Goal: Task Accomplishment & Management: Complete application form

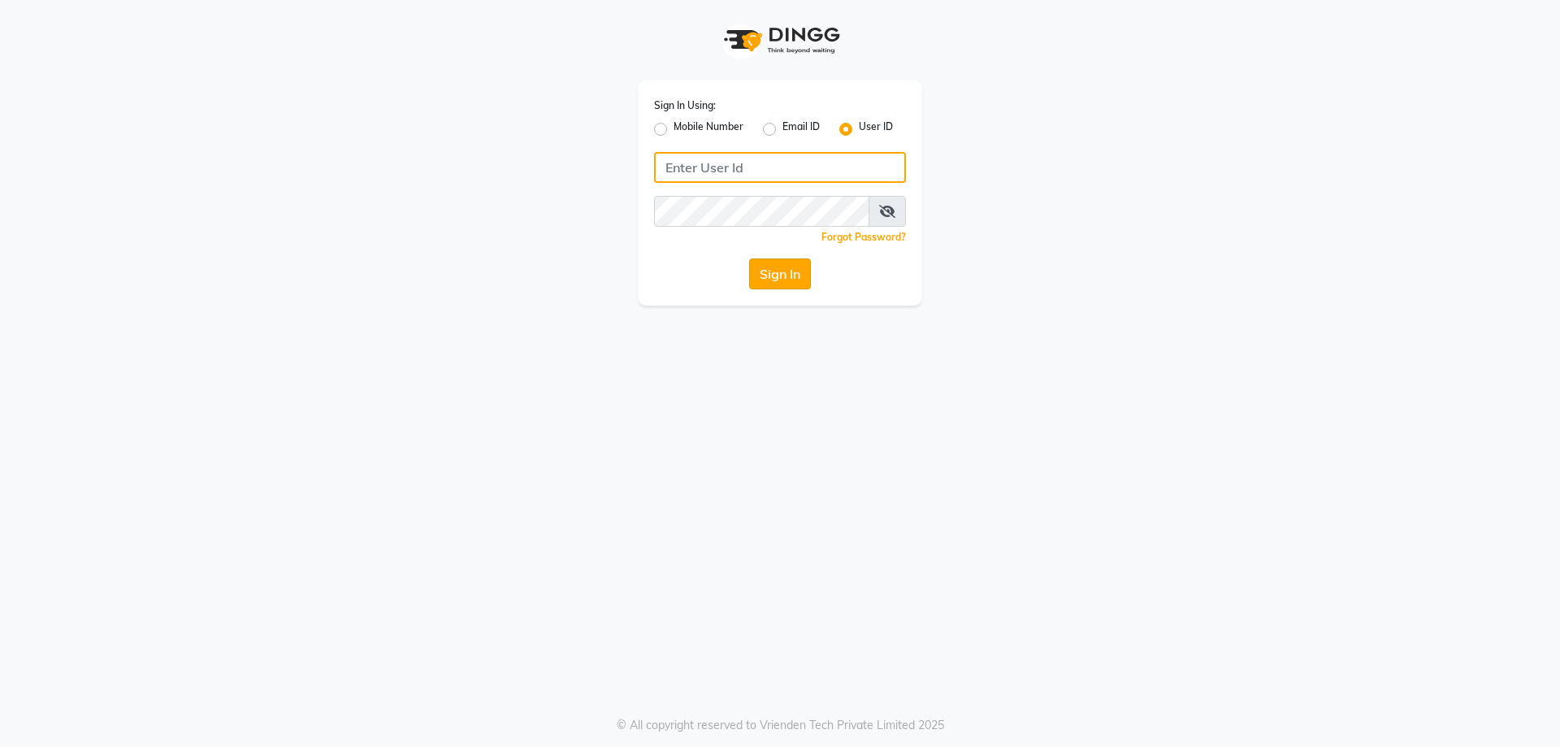
type input "kiyaraa"
click at [773, 272] on button "Sign In" at bounding box center [780, 273] width 62 height 31
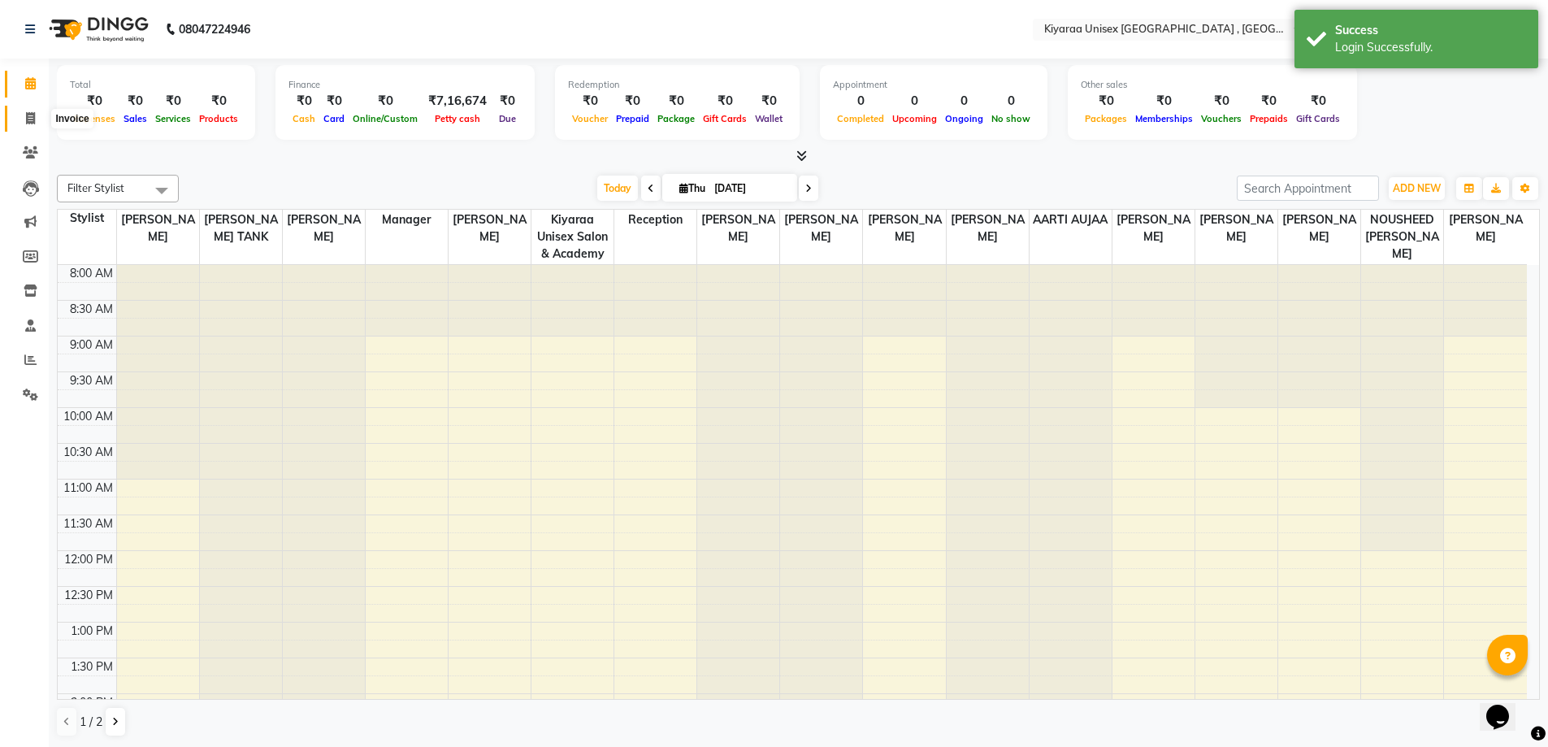
click at [33, 115] on icon at bounding box center [30, 118] width 9 height 12
select select "7001"
select select "service"
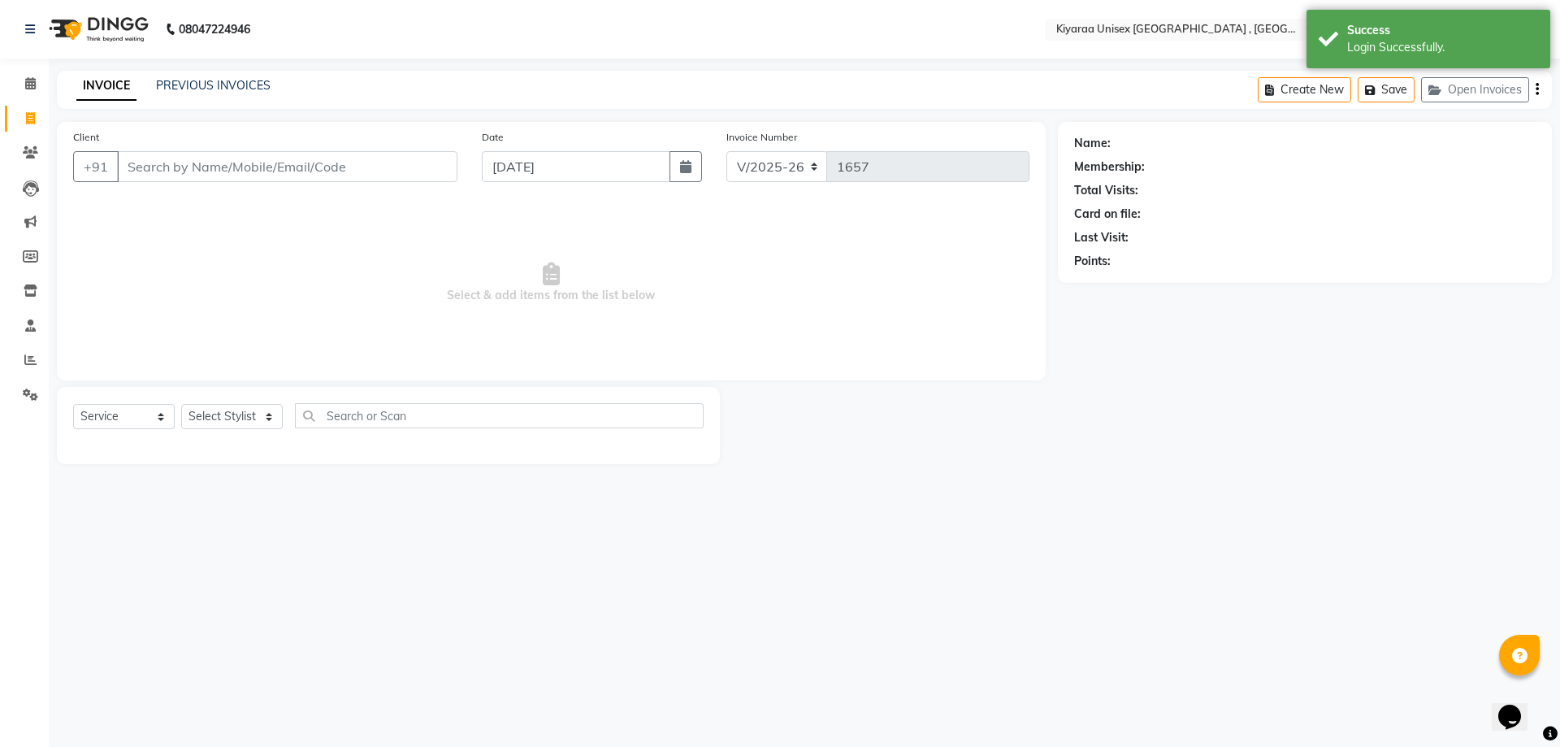
click at [132, 169] on input "Client" at bounding box center [287, 166] width 340 height 31
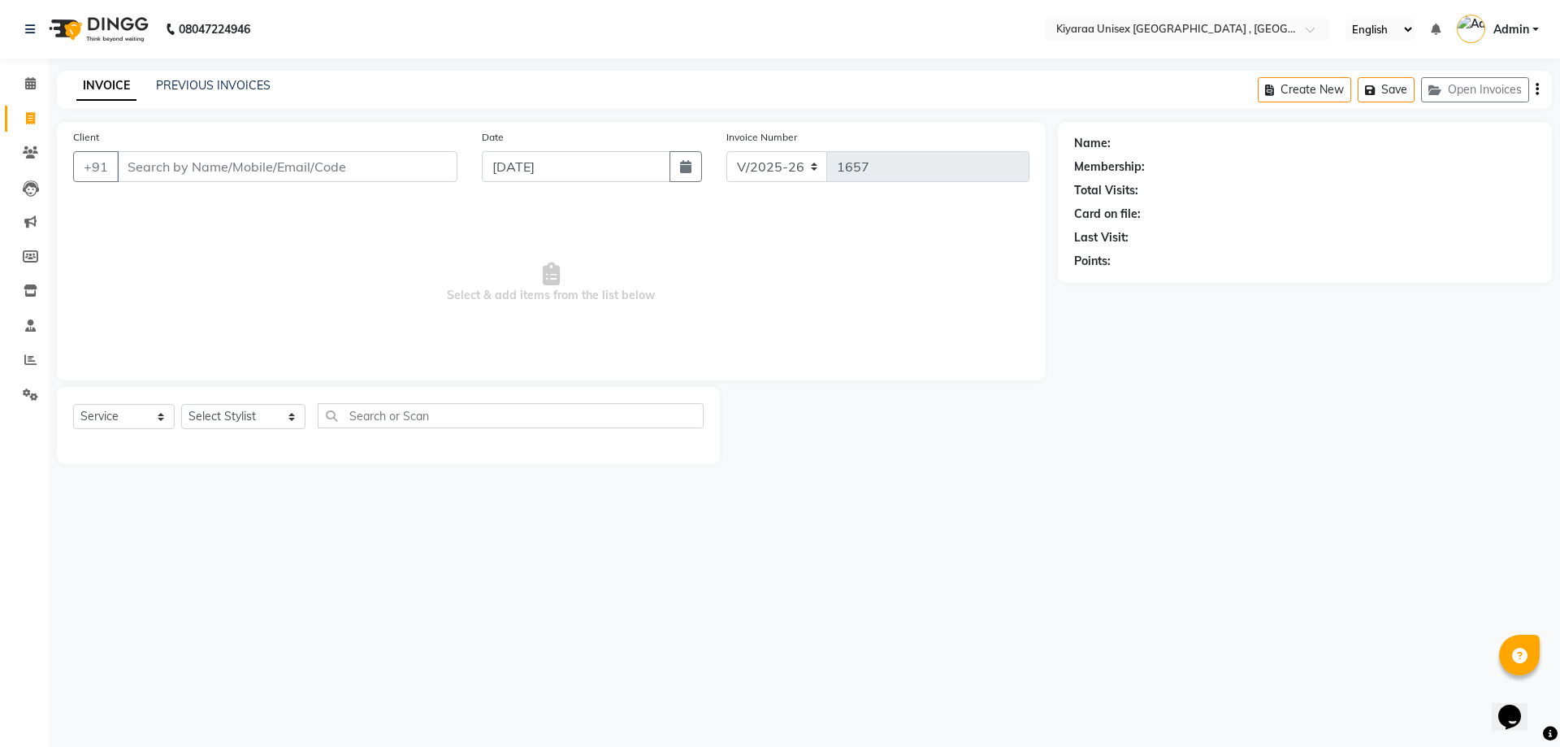
type input "0"
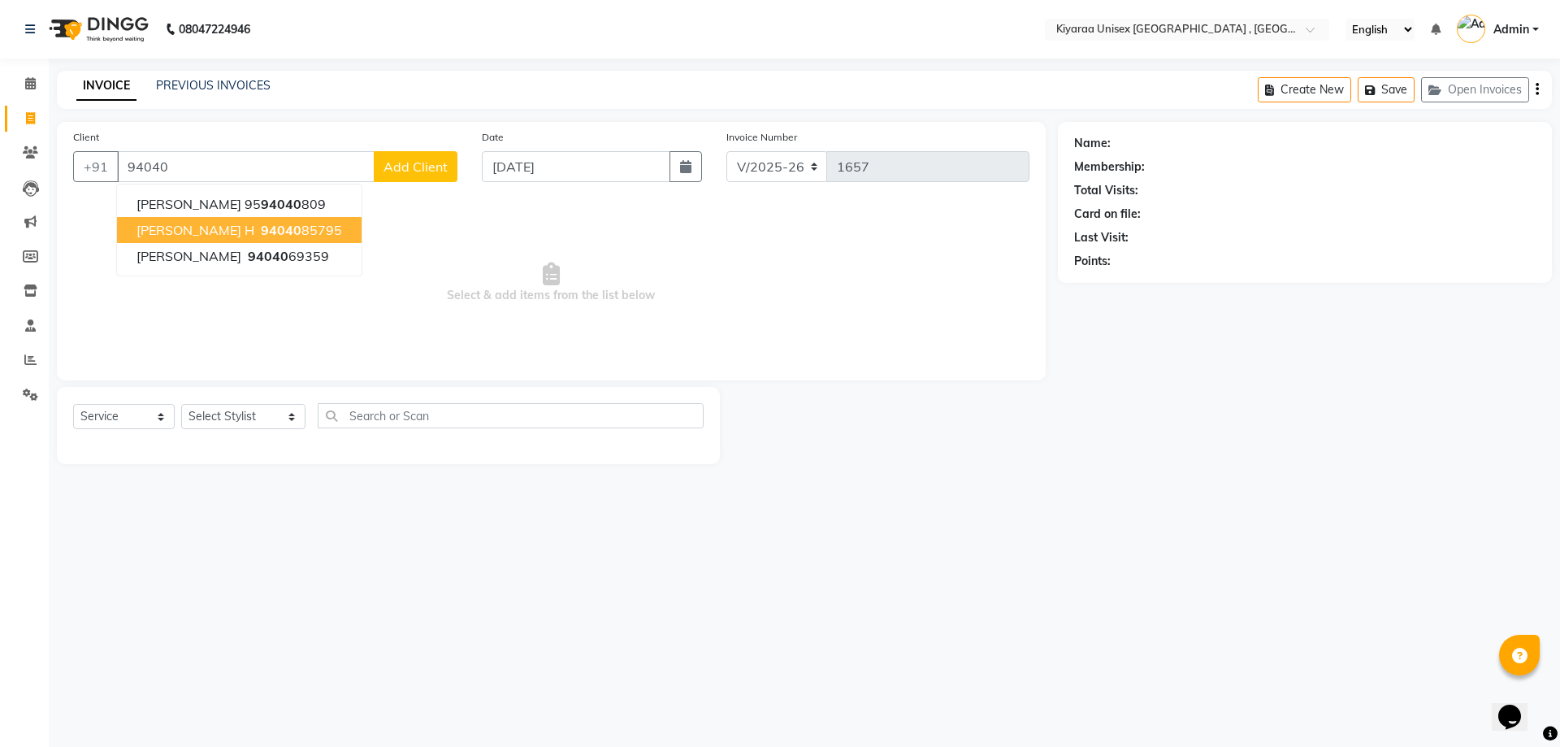
click at [261, 228] on span "94040" at bounding box center [281, 230] width 41 height 16
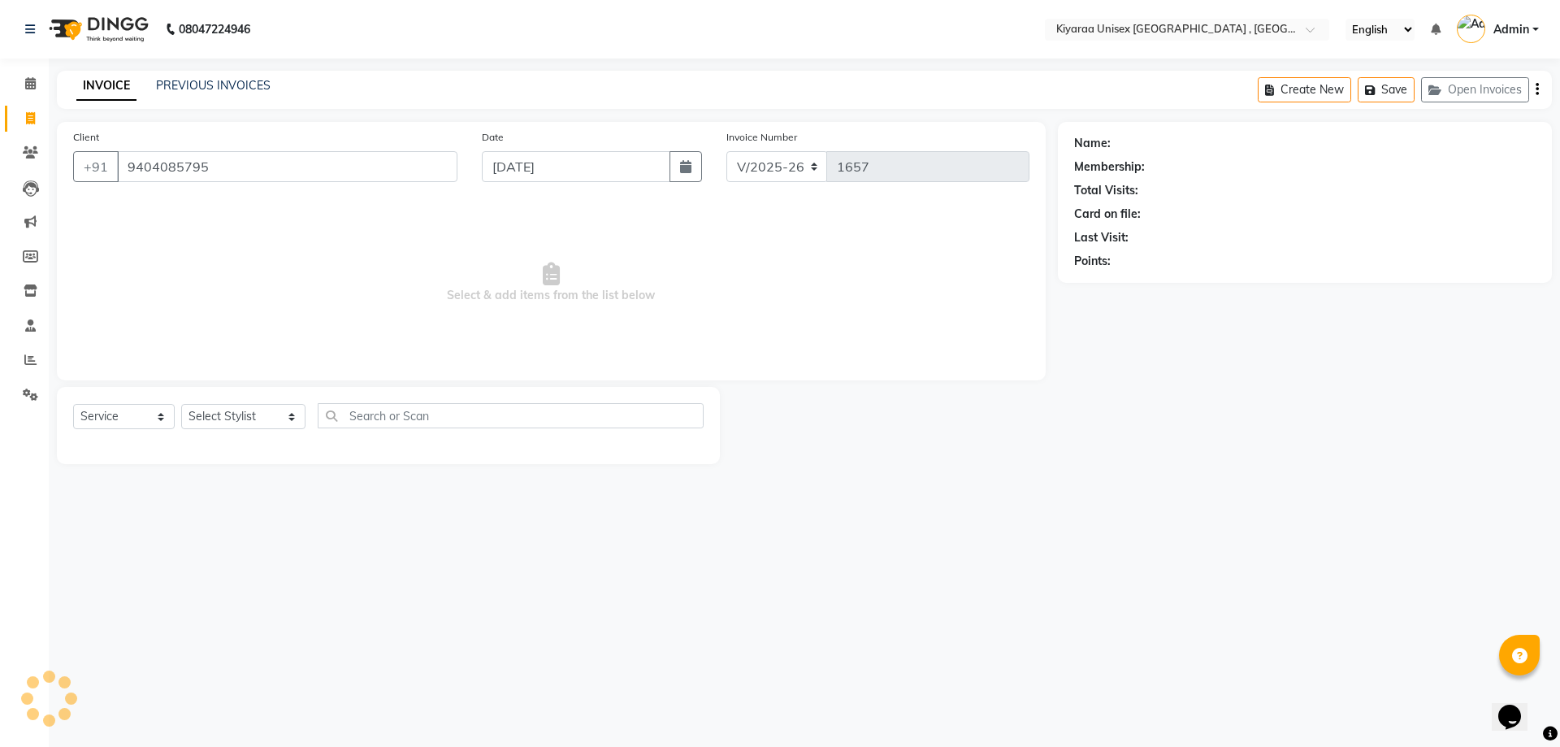
type input "9404085795"
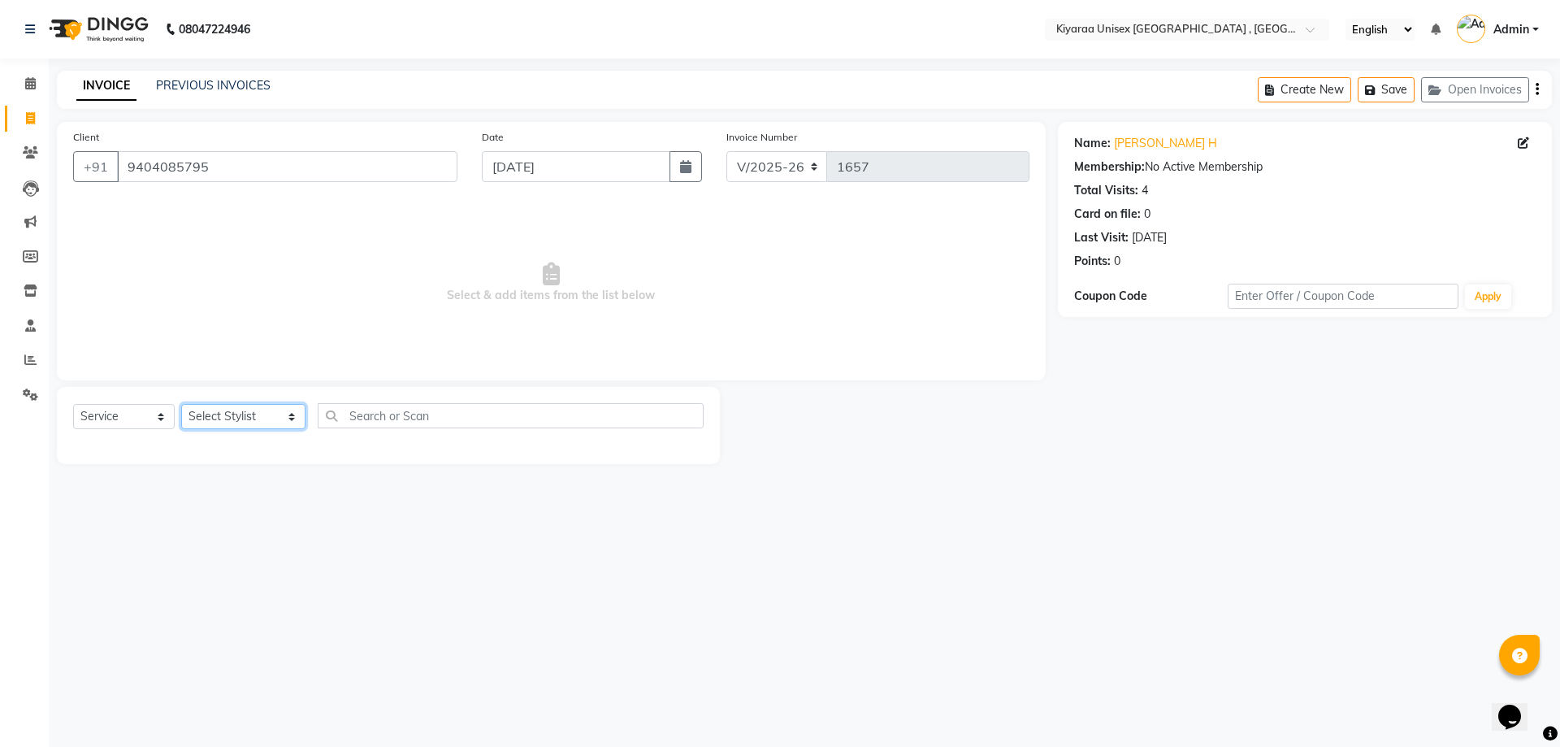
click at [224, 417] on select "Select Stylist AARTI AUJAA [PERSON_NAME] [PERSON_NAME] [PERSON_NAME] [PERSON_NA…" at bounding box center [243, 416] width 124 height 25
select select "57540"
click at [181, 404] on select "Select Stylist AARTI AUJAA [PERSON_NAME] [PERSON_NAME] [PERSON_NAME] [PERSON_NA…" at bounding box center [243, 416] width 124 height 25
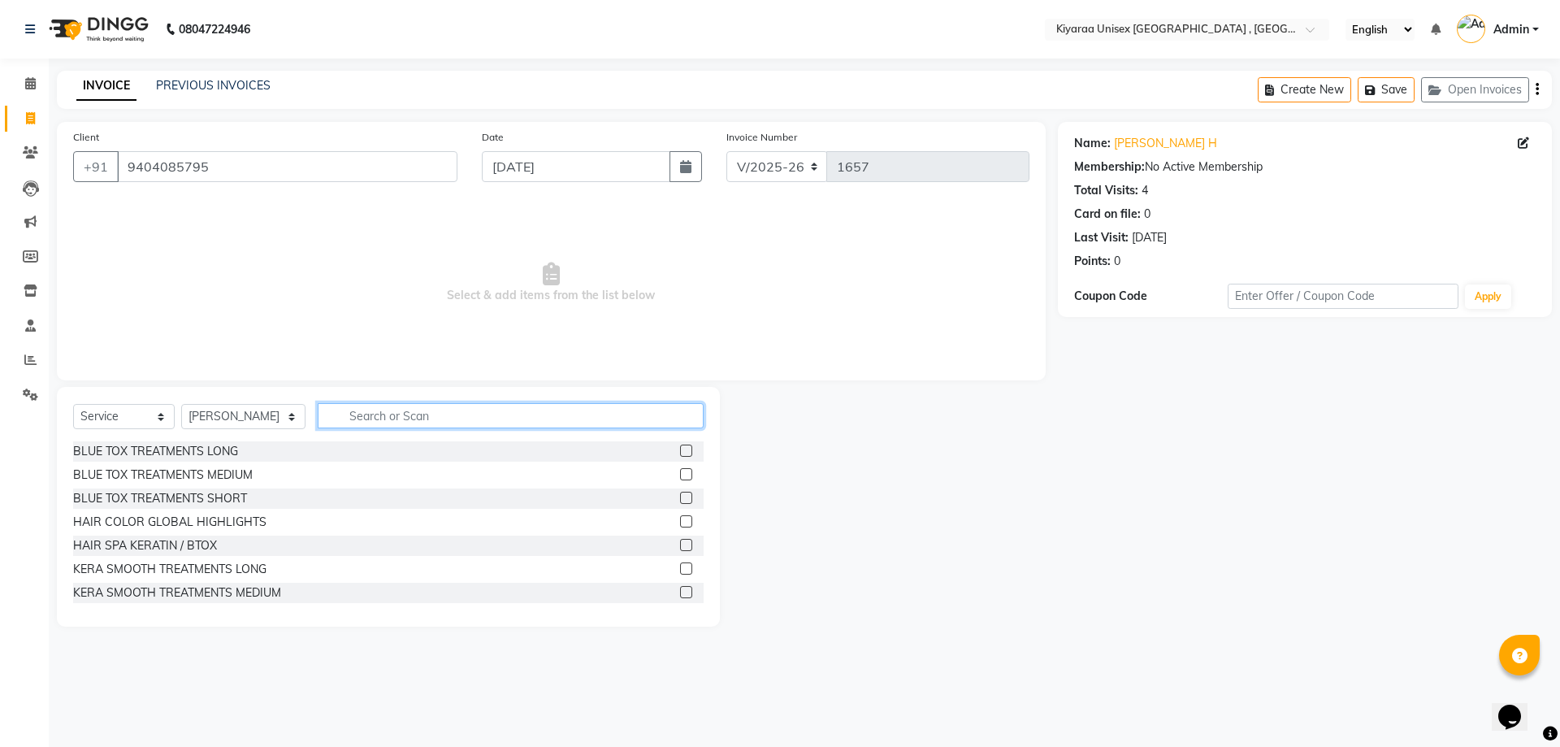
click at [358, 408] on input "text" at bounding box center [511, 415] width 386 height 25
type input "[DEMOGRAPHIC_DATA] B"
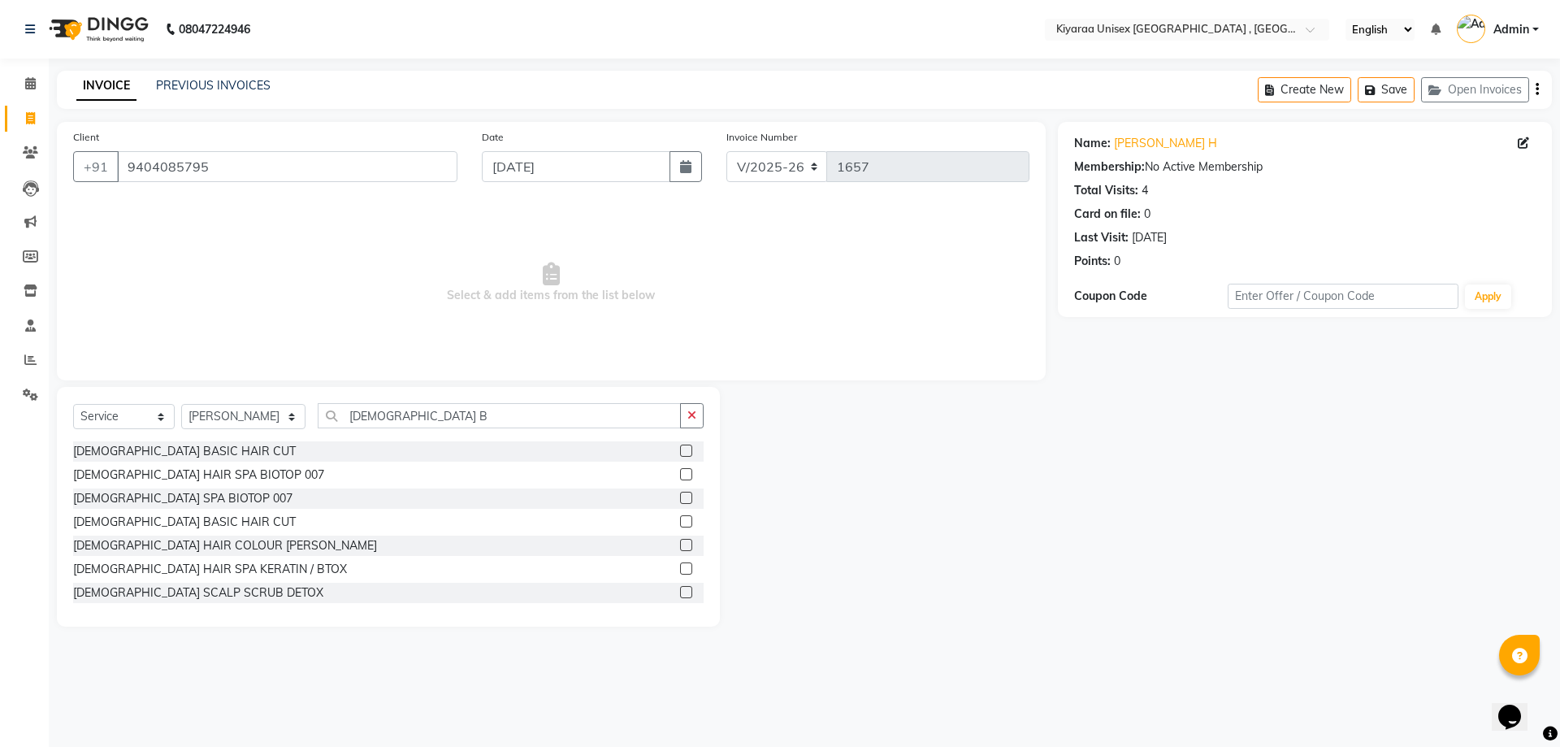
click at [680, 449] on label at bounding box center [686, 450] width 12 height 12
click at [680, 449] on input "checkbox" at bounding box center [685, 451] width 11 height 11
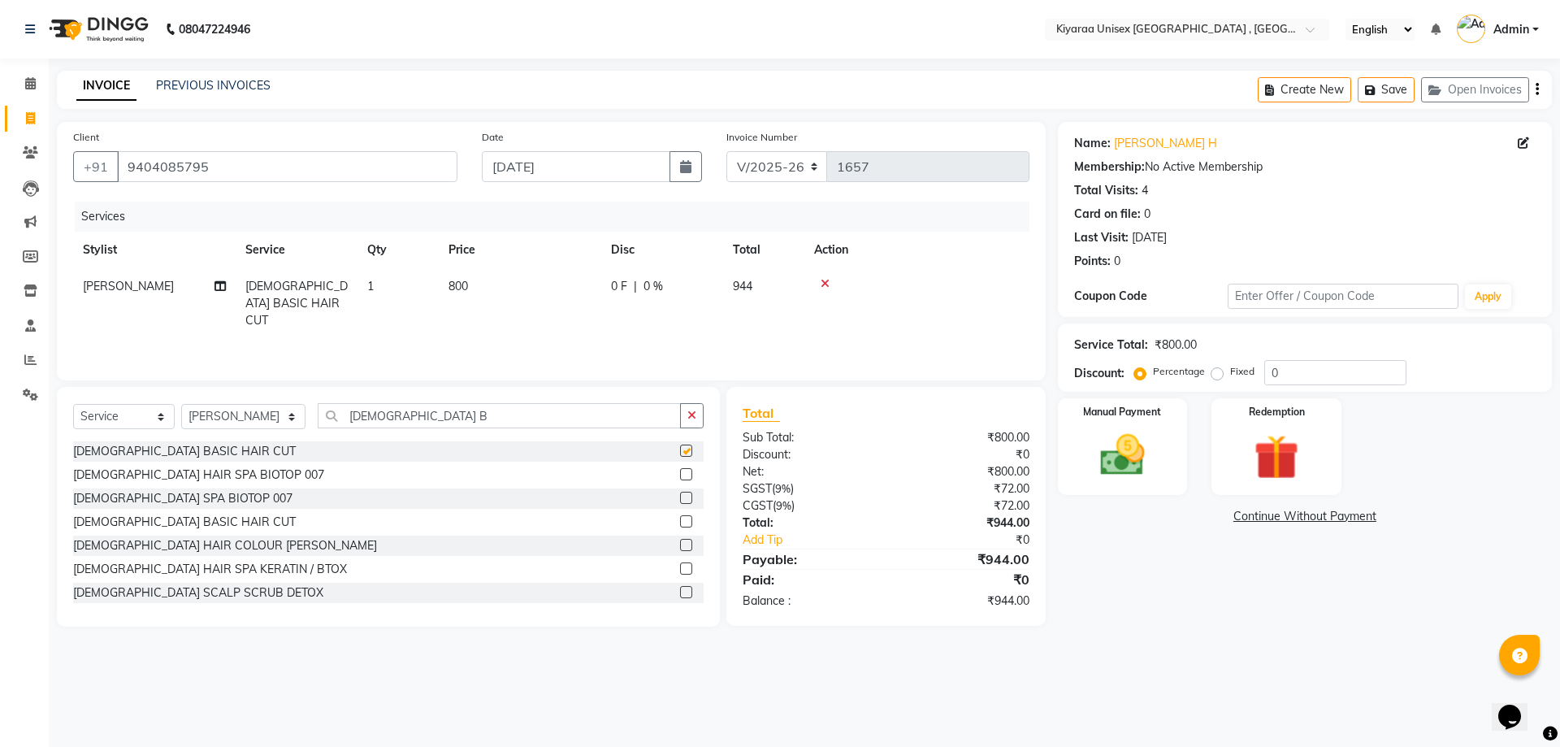
checkbox input "false"
click at [1541, 83] on div "Create New Save Open Invoices" at bounding box center [1405, 90] width 294 height 38
click at [1536, 89] on icon "button" at bounding box center [1537, 89] width 3 height 1
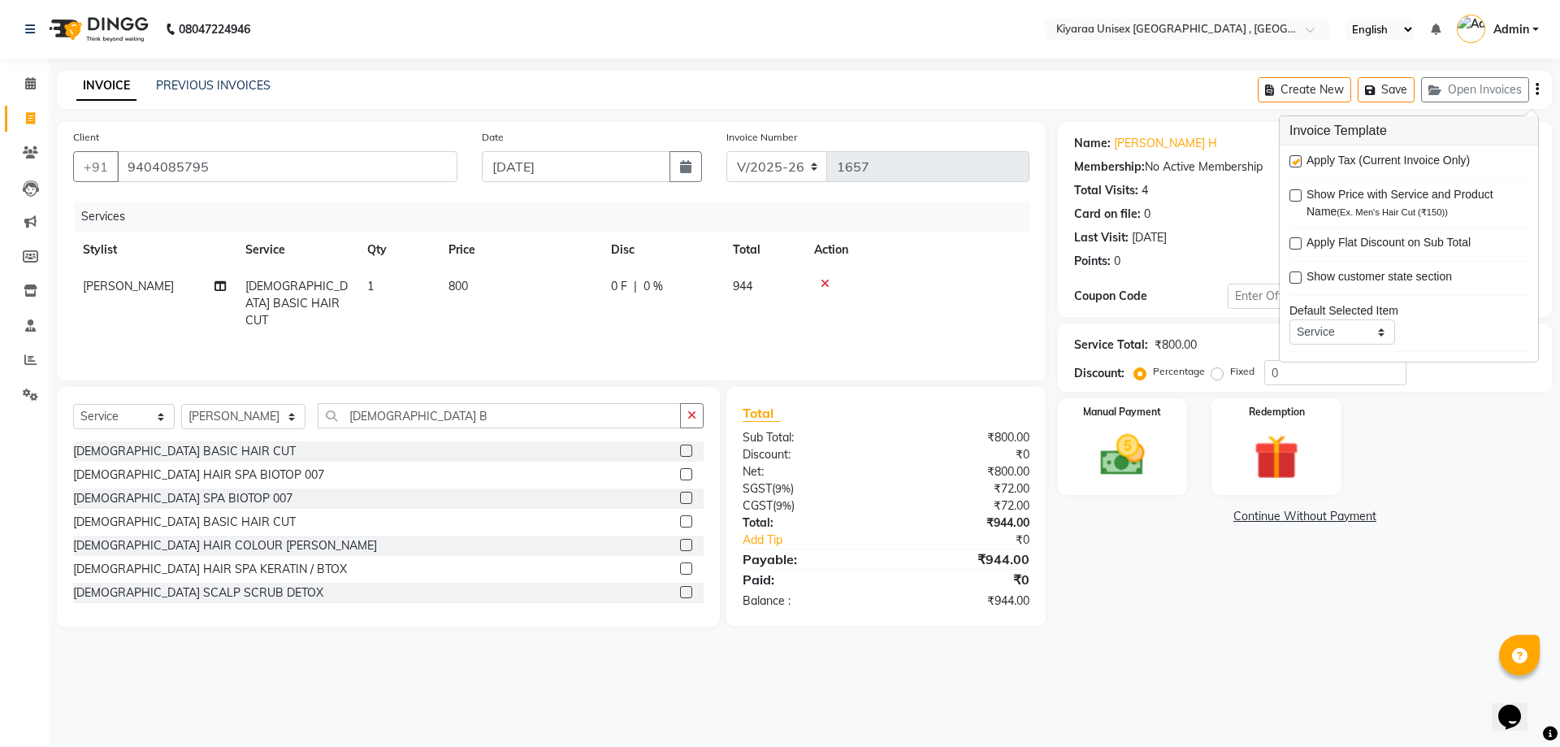
click at [1294, 162] on label at bounding box center [1296, 161] width 12 height 12
click at [1294, 162] on input "checkbox" at bounding box center [1295, 162] width 11 height 11
checkbox input "false"
click at [1132, 418] on div "Manual Payment" at bounding box center [1122, 447] width 135 height 100
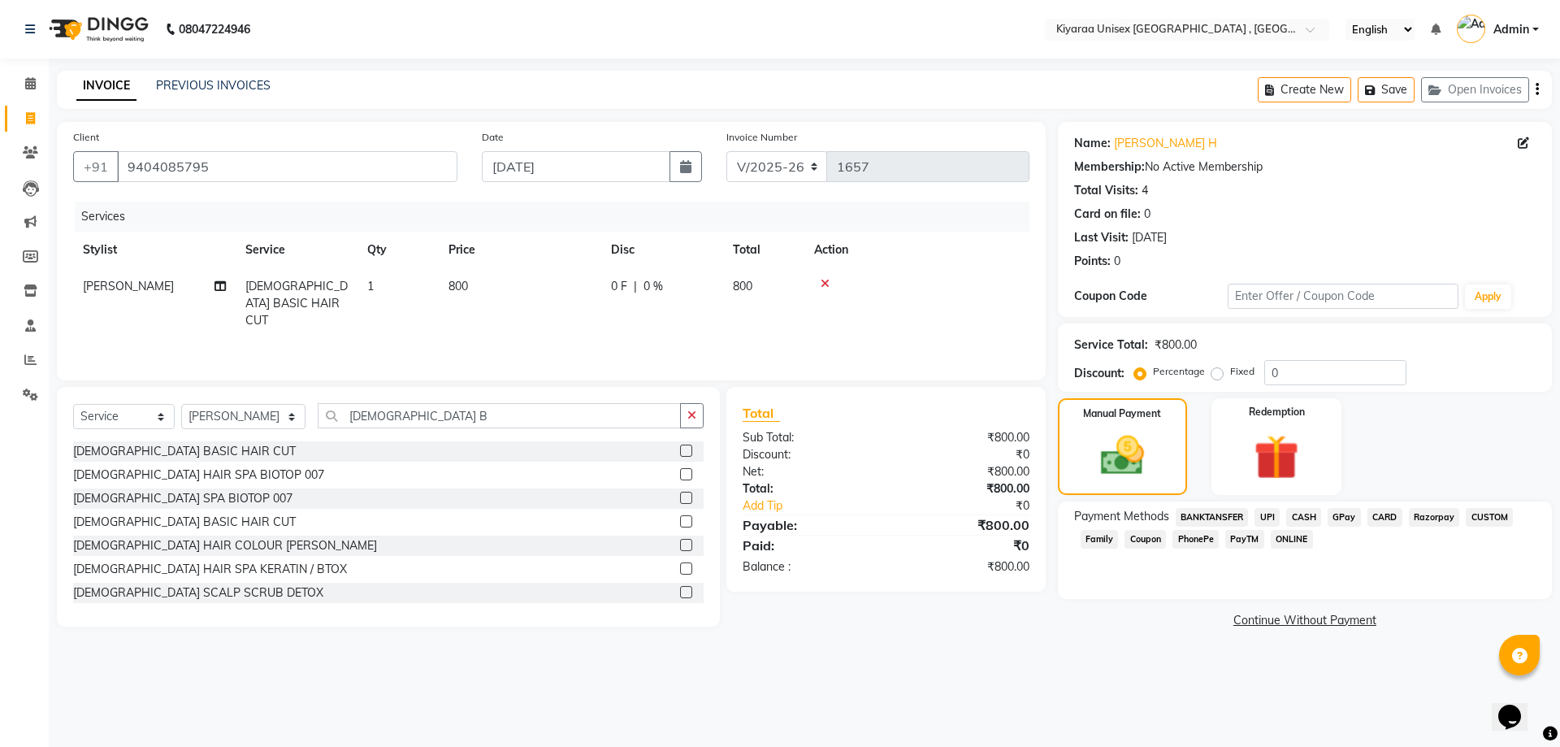
click at [1301, 518] on span "CASH" at bounding box center [1303, 517] width 35 height 19
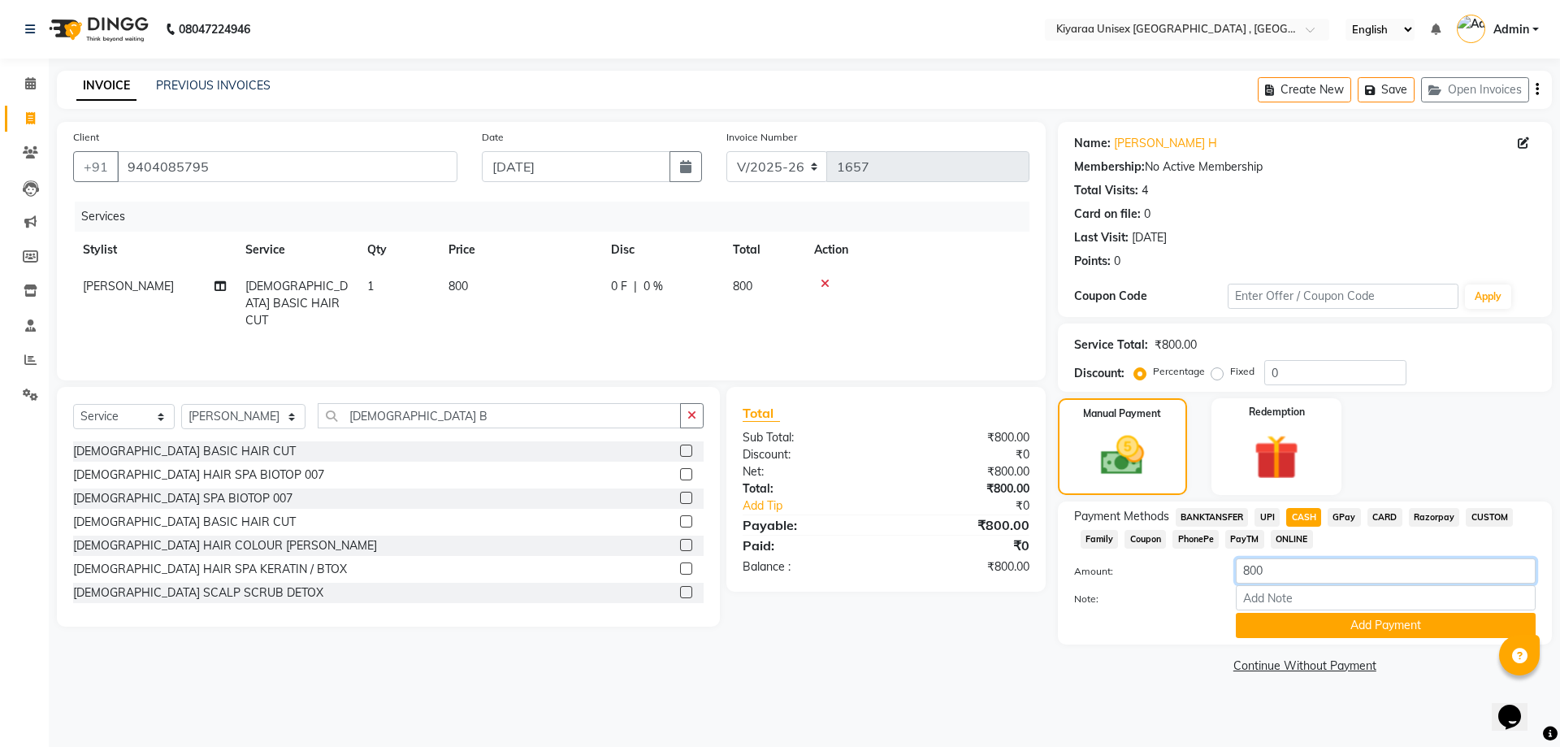
click at [1246, 567] on input "800" at bounding box center [1386, 570] width 300 height 25
click at [1250, 567] on input "800" at bounding box center [1386, 570] width 300 height 25
type input "700"
click at [1259, 613] on button "Add Payment" at bounding box center [1386, 625] width 300 height 25
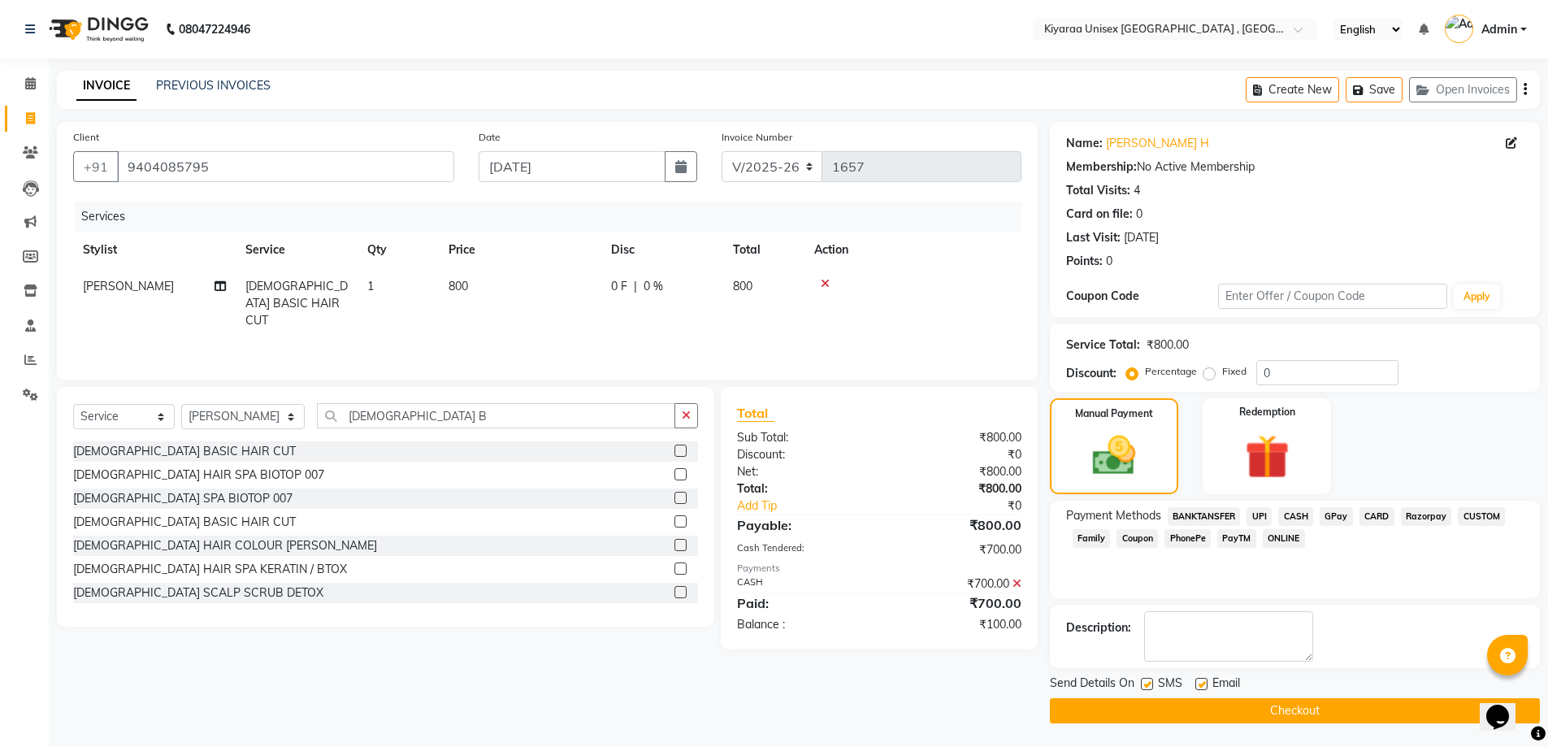
click at [1415, 515] on span "Razorpay" at bounding box center [1426, 516] width 51 height 19
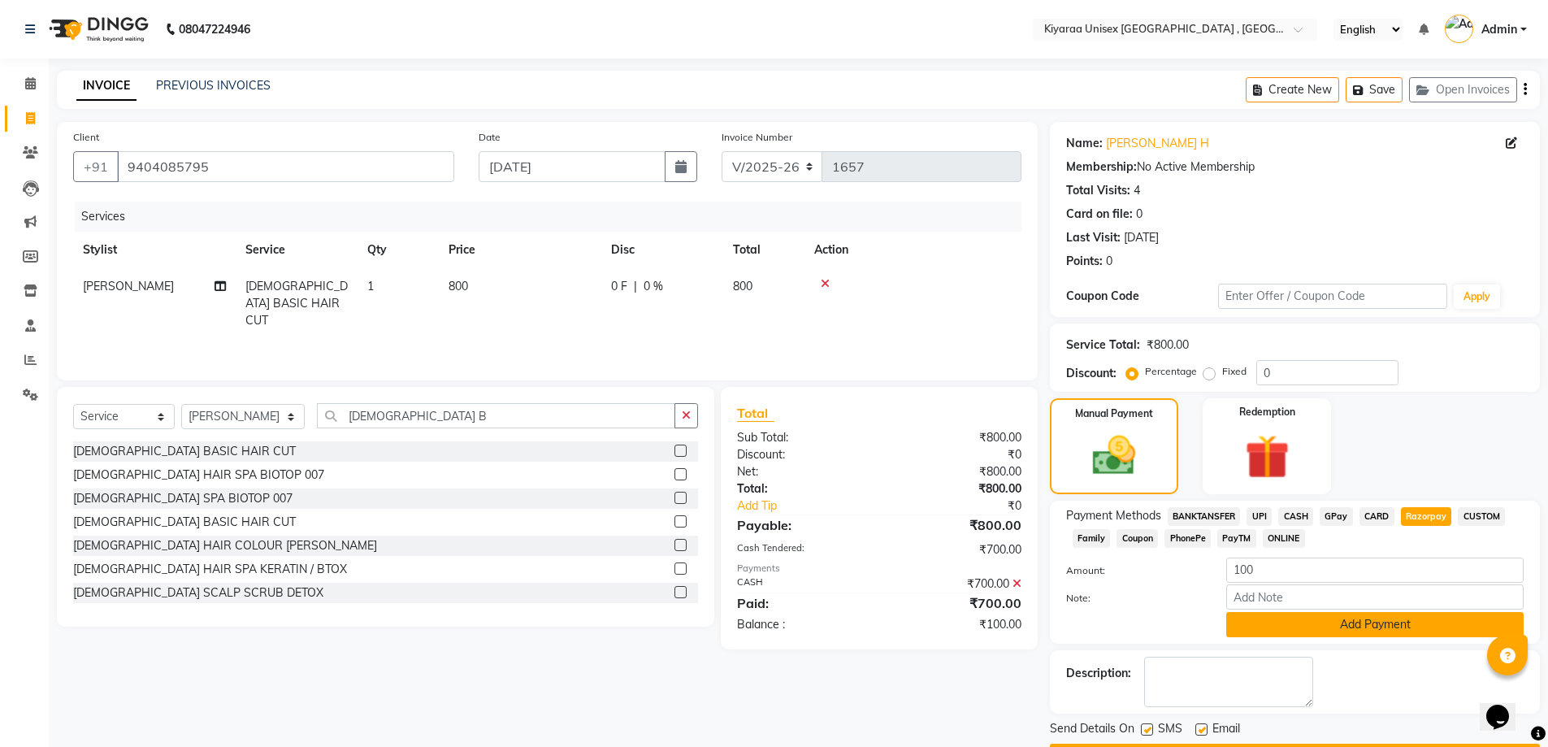
click at [1251, 618] on button "Add Payment" at bounding box center [1374, 624] width 297 height 25
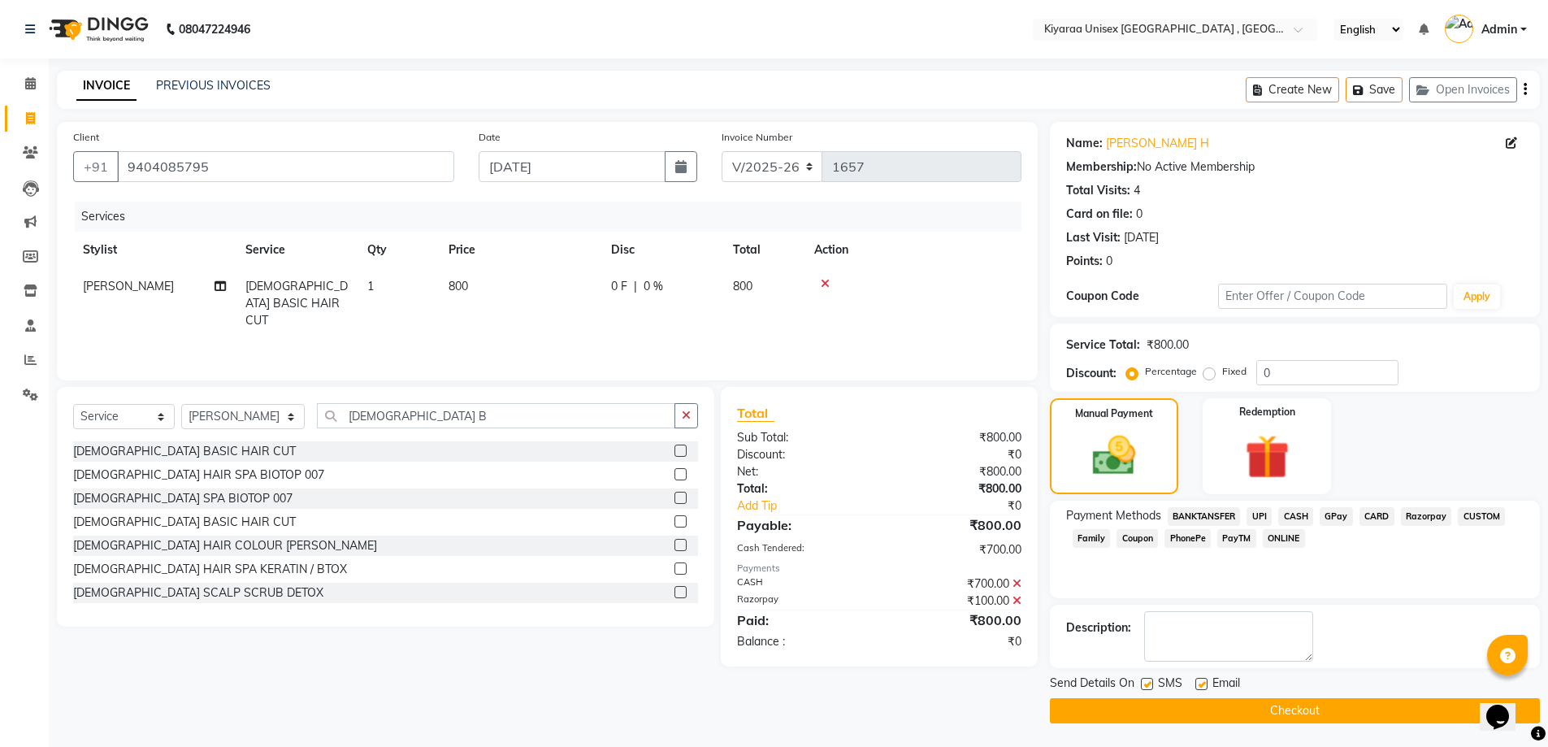
click at [1151, 683] on label at bounding box center [1147, 684] width 12 height 12
click at [1151, 683] on input "checkbox" at bounding box center [1146, 684] width 11 height 11
checkbox input "false"
click at [1203, 683] on label at bounding box center [1201, 684] width 12 height 12
click at [1203, 683] on input "checkbox" at bounding box center [1200, 684] width 11 height 11
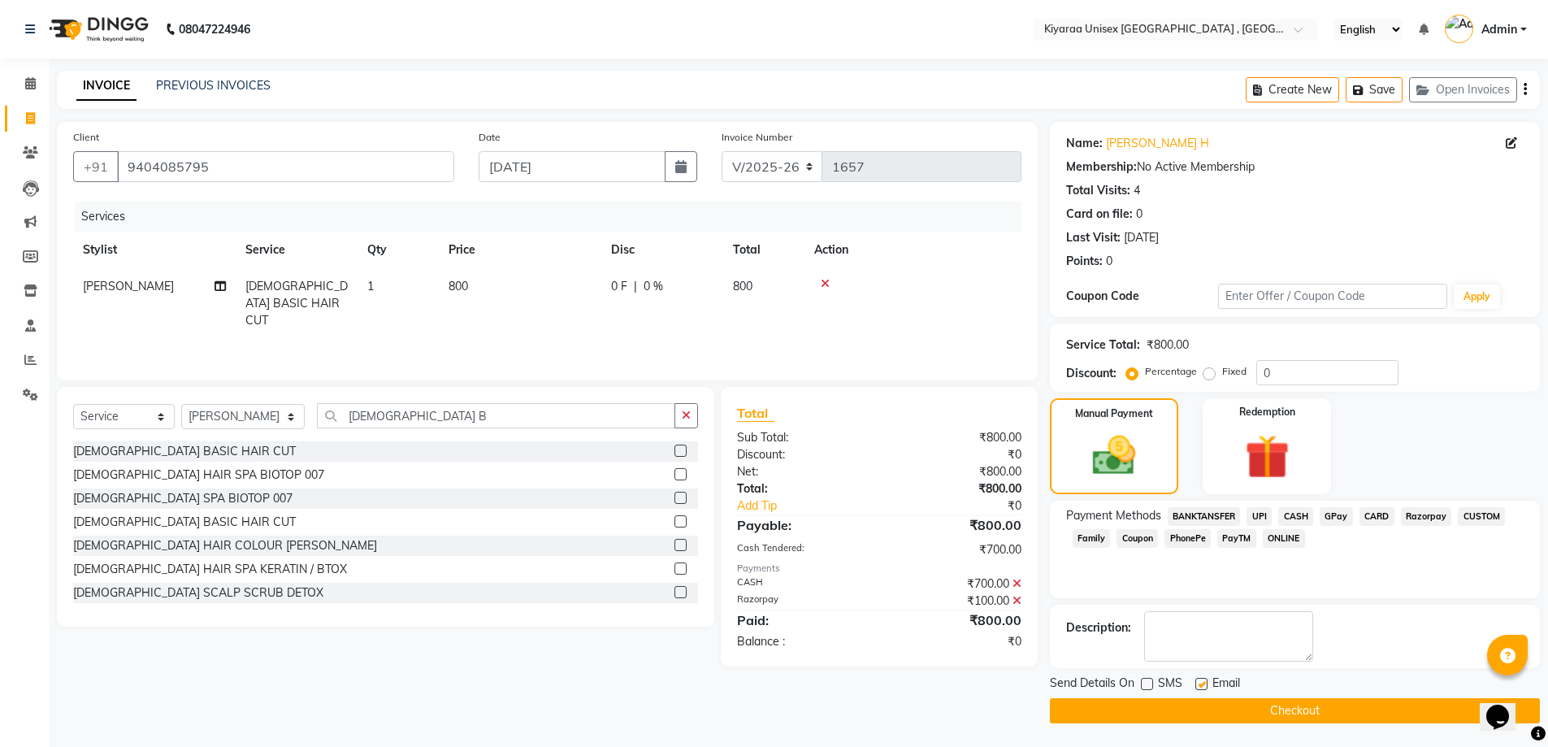
checkbox input "false"
click at [1194, 702] on button "Checkout" at bounding box center [1295, 710] width 490 height 25
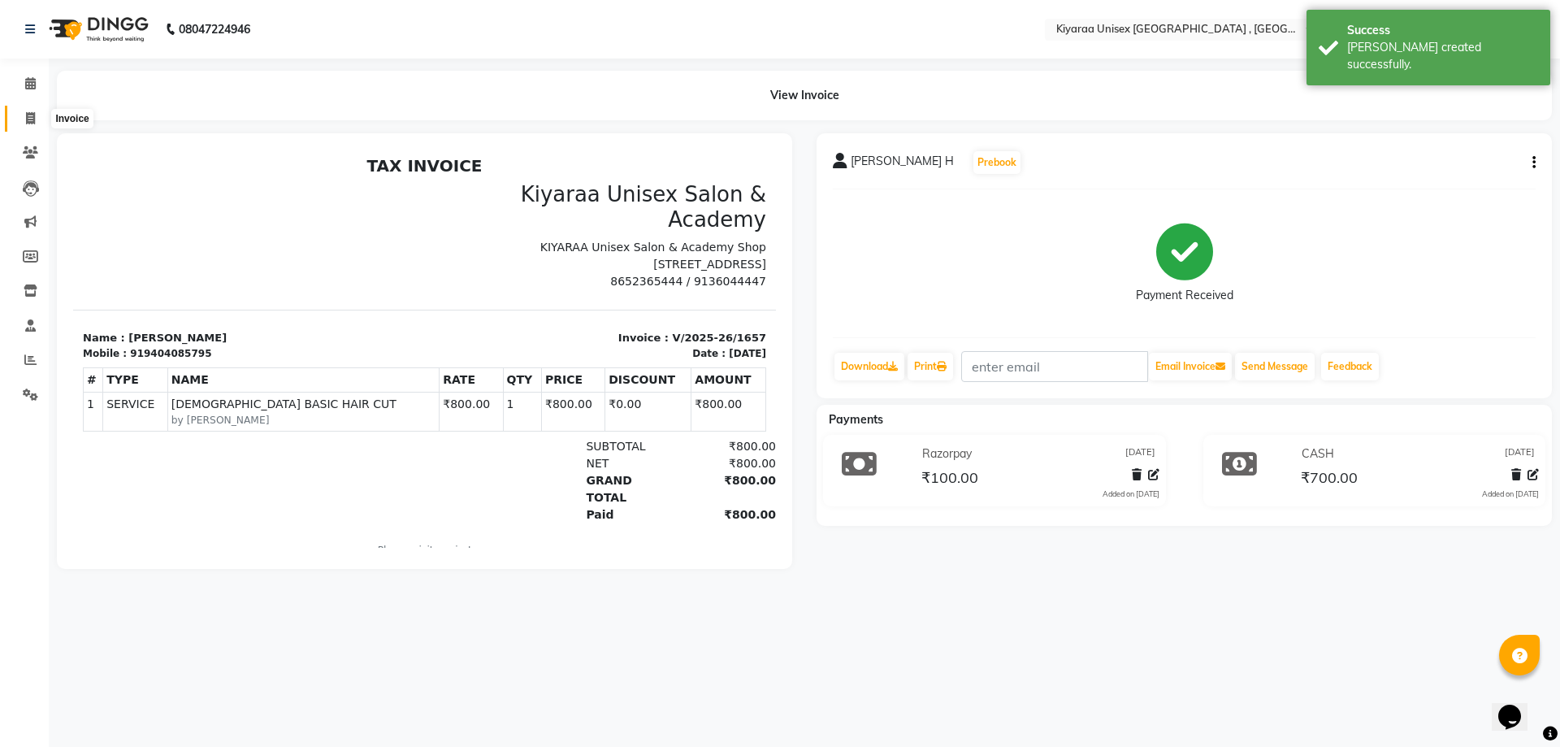
click at [29, 113] on icon at bounding box center [30, 118] width 9 height 12
select select "7001"
select select "service"
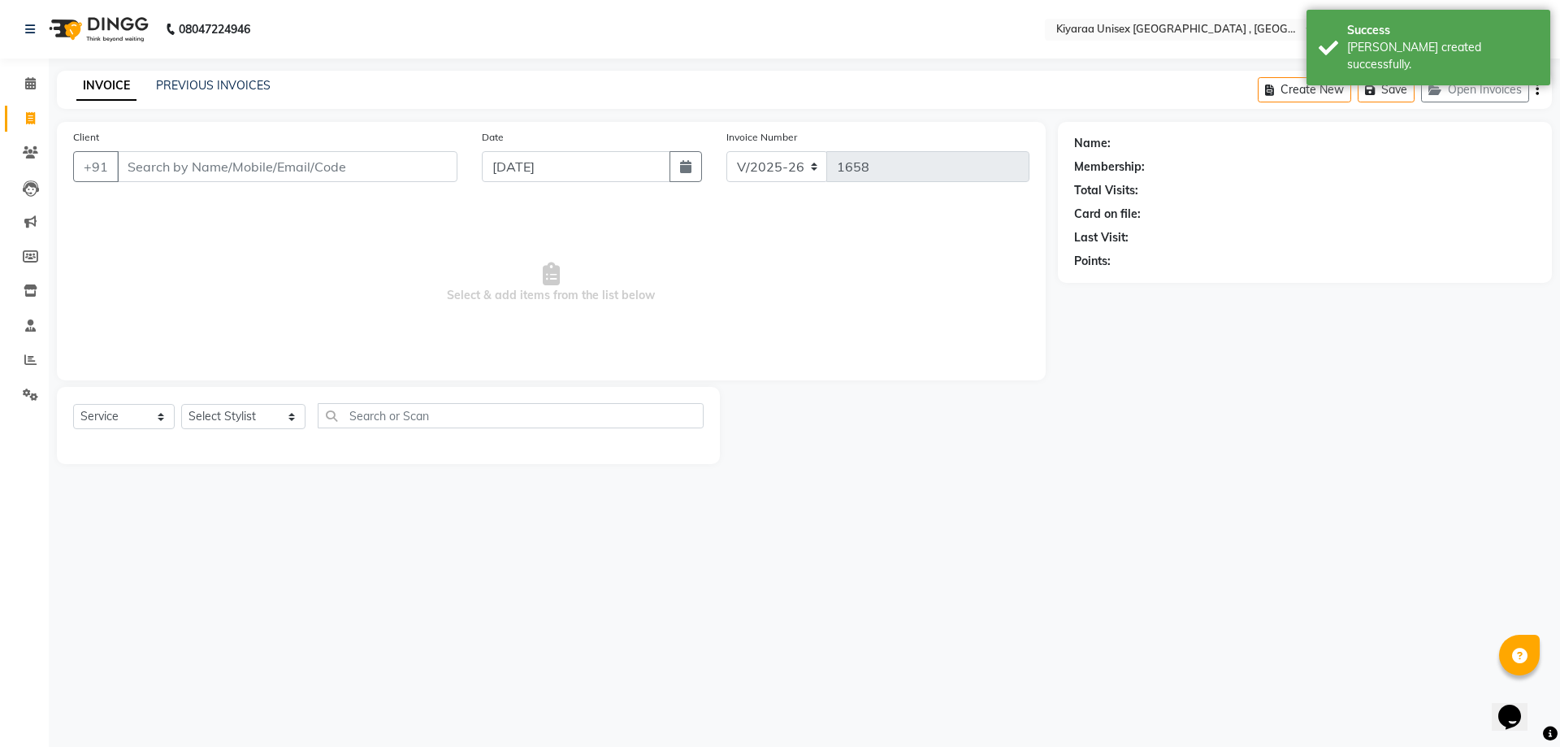
click at [124, 167] on input "Client" at bounding box center [287, 166] width 340 height 31
